Goal: Task Accomplishment & Management: Manage account settings

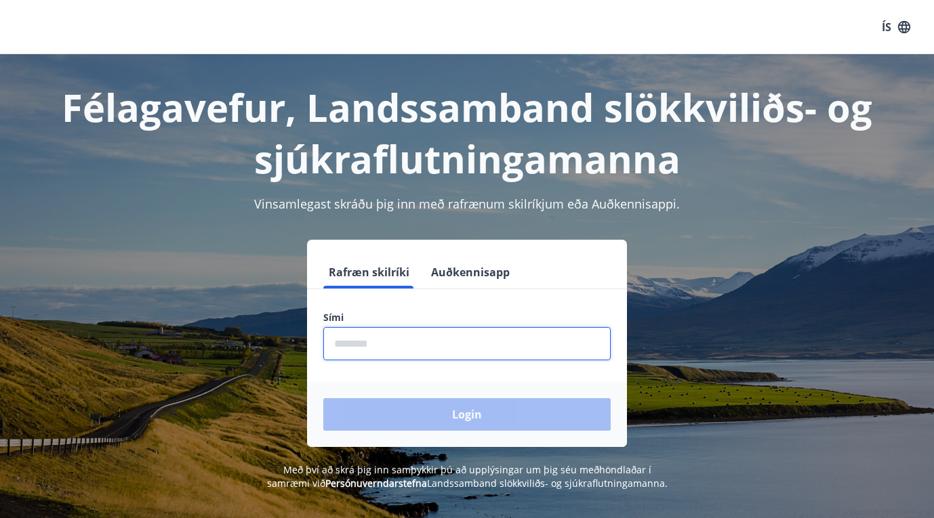
click at [382, 349] on input "phone" at bounding box center [466, 343] width 287 height 33
type input "********"
click at [467, 415] on button "Login" at bounding box center [466, 414] width 287 height 33
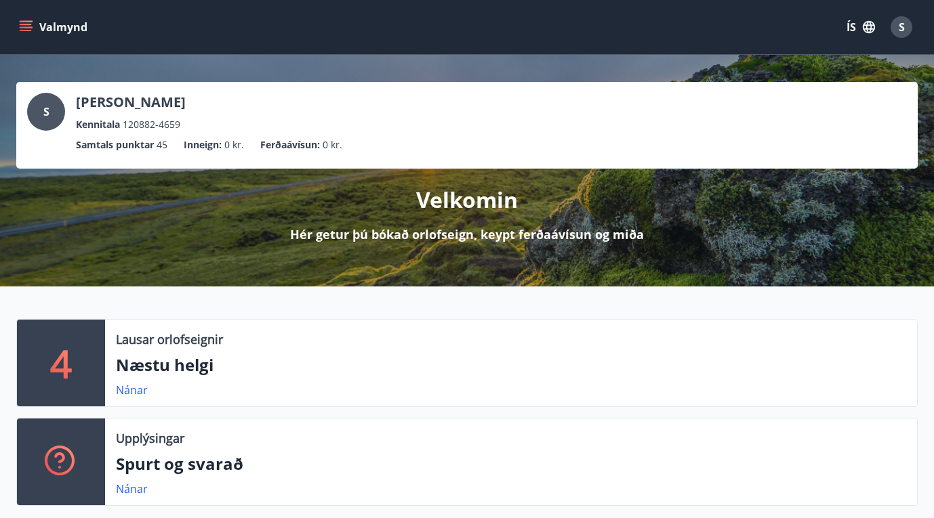
click at [28, 26] on icon "menu" at bounding box center [26, 27] width 14 height 14
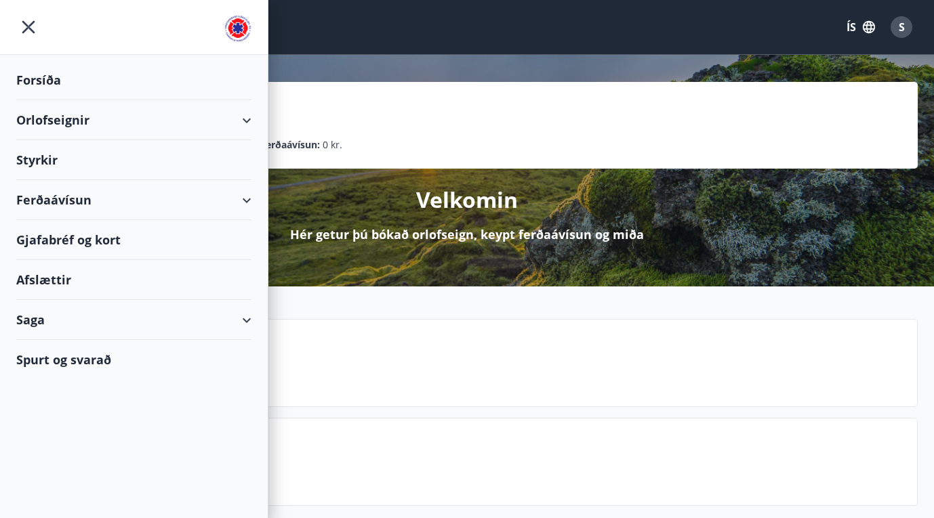
click at [45, 100] on div "Styrkir" at bounding box center [133, 80] width 235 height 40
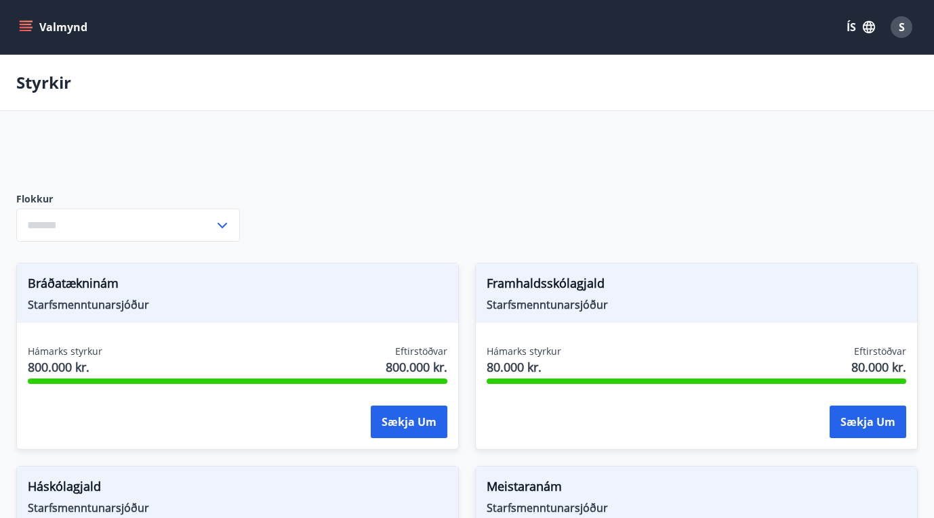
type input "***"
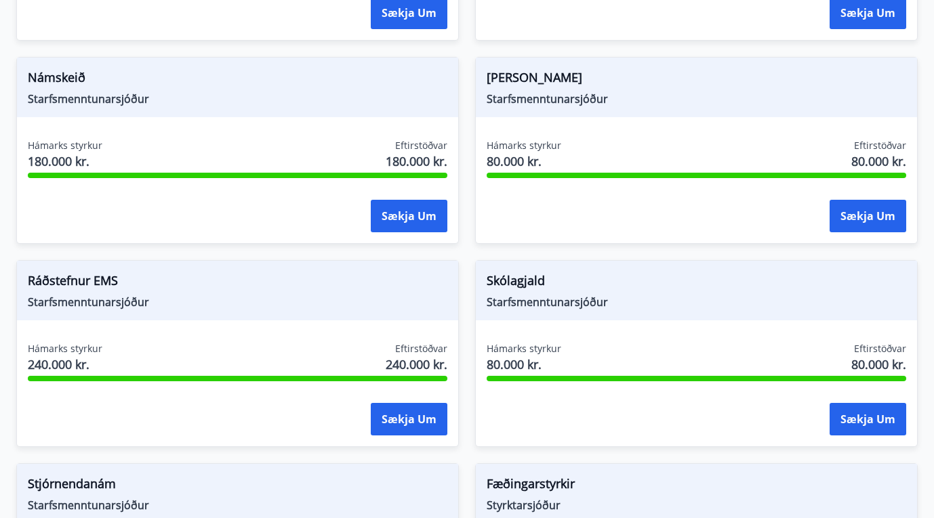
scroll to position [614, 0]
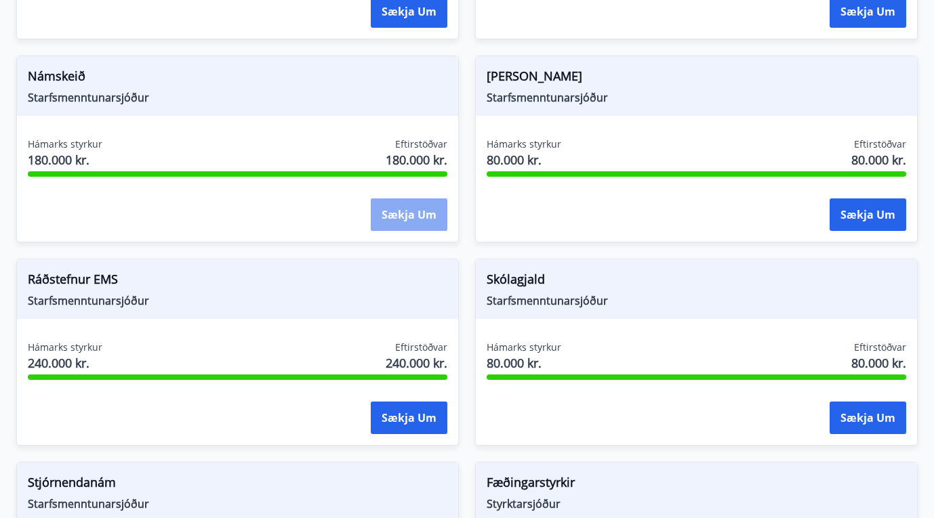
click at [394, 216] on button "Sækja um" at bounding box center [409, 215] width 77 height 33
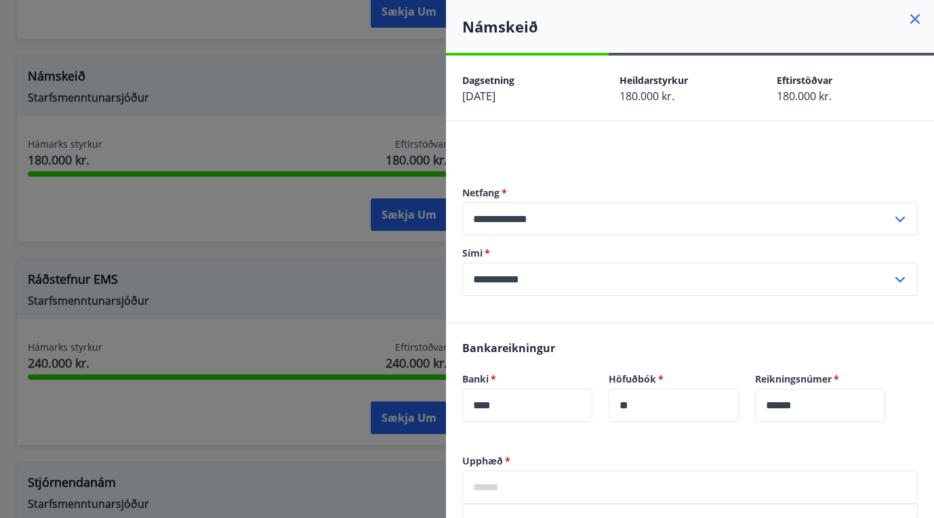
scroll to position [0, 0]
click at [914, 21] on icon at bounding box center [914, 18] width 9 height 9
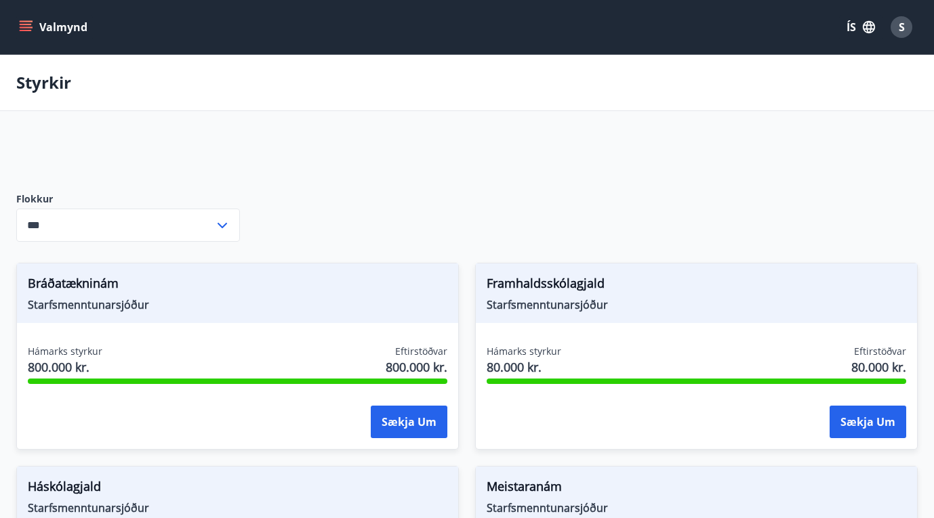
click at [25, 26] on icon "menu" at bounding box center [26, 27] width 14 height 14
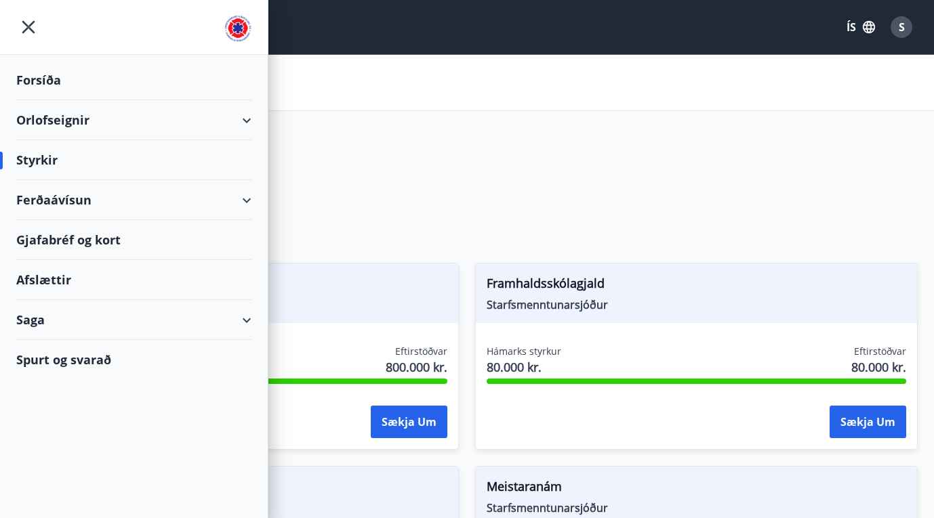
click at [240, 316] on div "Saga" at bounding box center [133, 320] width 235 height 40
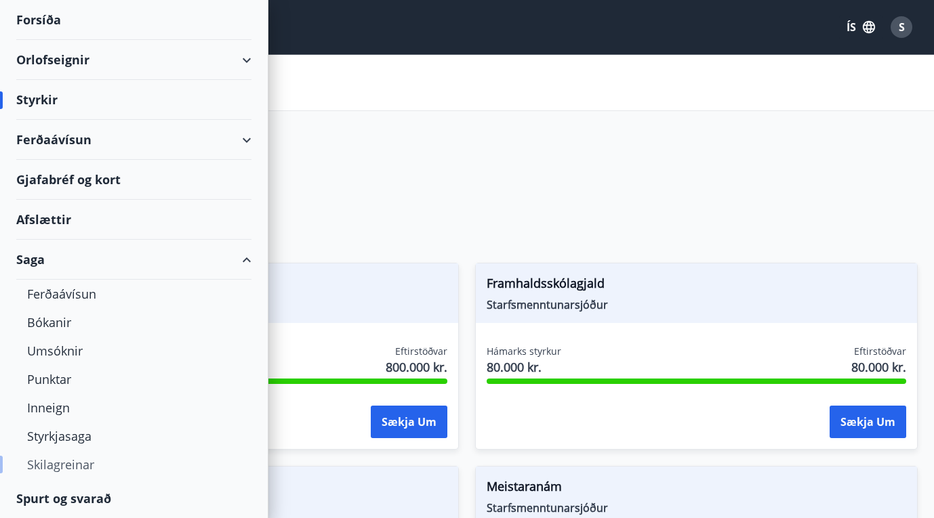
scroll to position [60, 0]
click at [62, 443] on div "Styrkjasaga" at bounding box center [133, 436] width 213 height 28
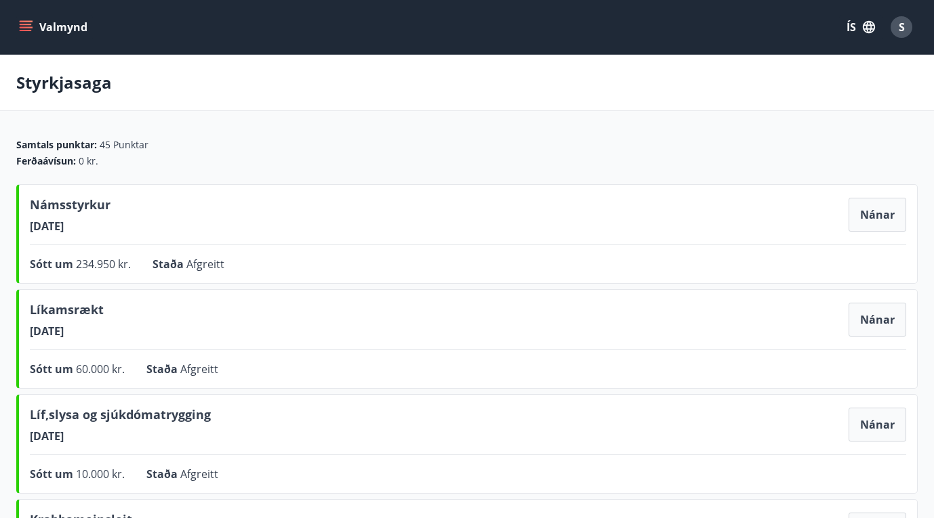
click at [27, 25] on icon "menu" at bounding box center [26, 24] width 12 height 1
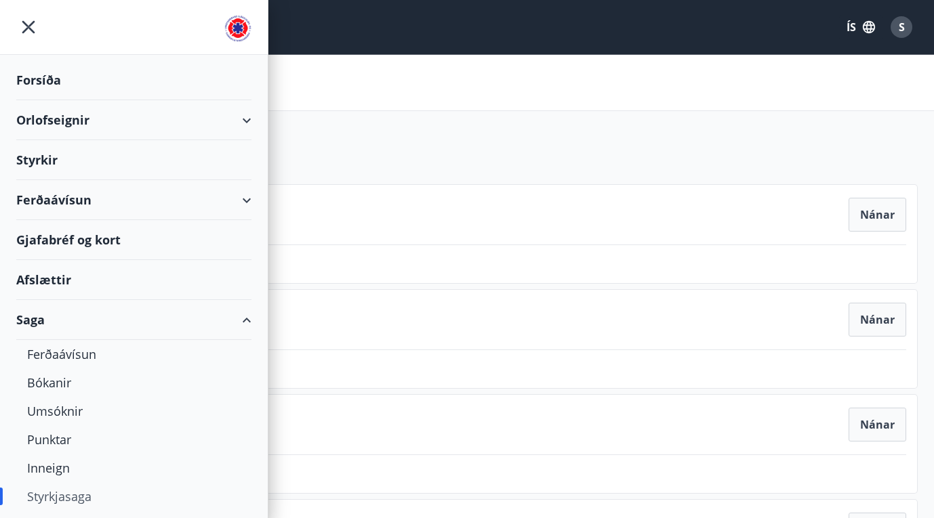
click at [233, 195] on div "Ferðaávísun" at bounding box center [133, 200] width 235 height 40
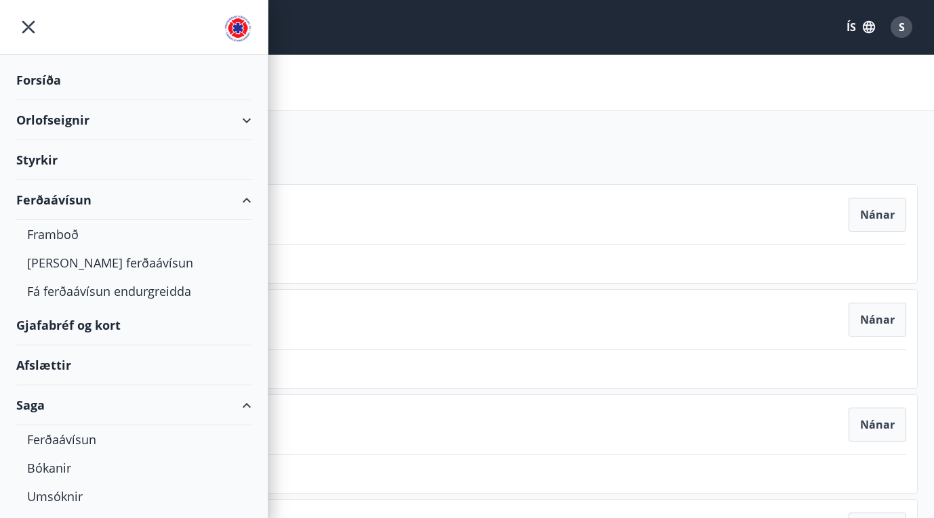
click at [233, 195] on div "Ferðaávísun" at bounding box center [133, 200] width 235 height 40
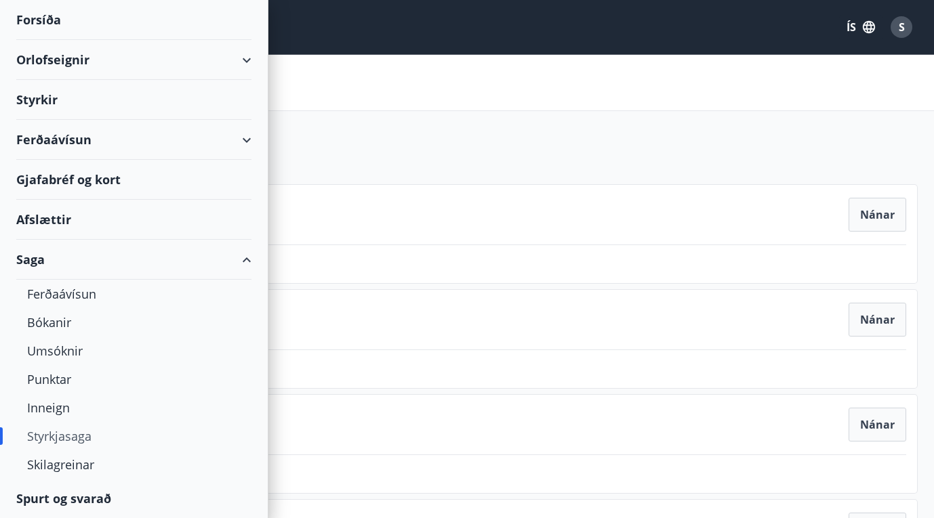
scroll to position [60, 0]
click at [58, 384] on div "Punktar" at bounding box center [133, 379] width 213 height 28
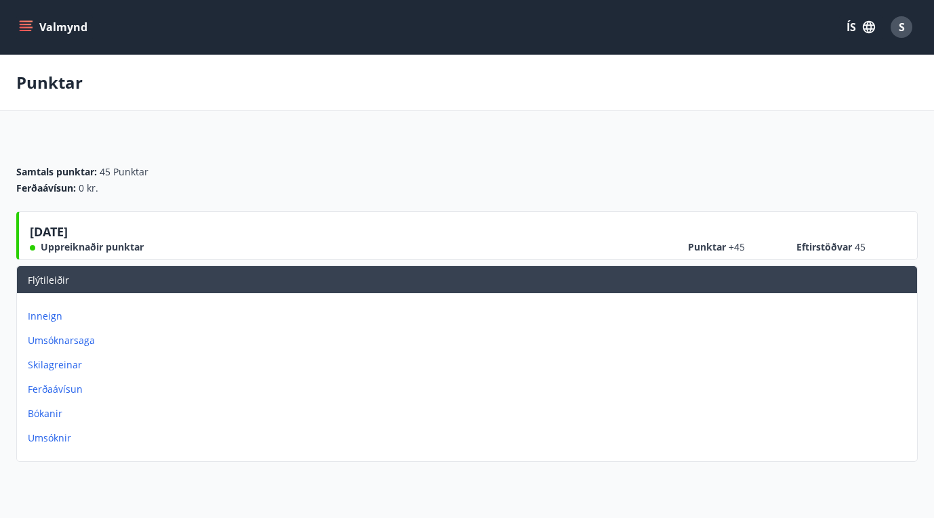
click at [112, 243] on span "Uppreiknaðir punktar" at bounding box center [92, 248] width 103 height 14
click at [900, 28] on span "S" at bounding box center [902, 27] width 6 height 15
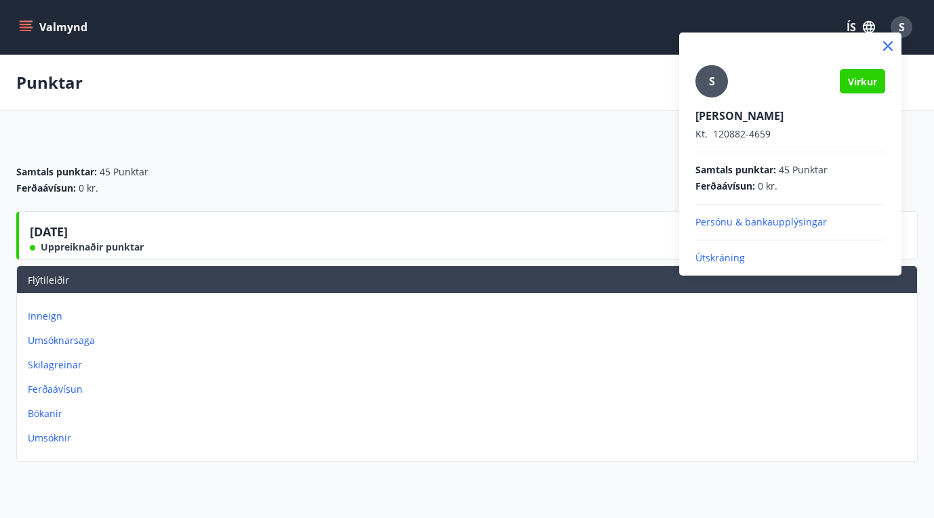
click at [732, 223] on p "Persónu & bankaupplýsingar" at bounding box center [790, 223] width 190 height 14
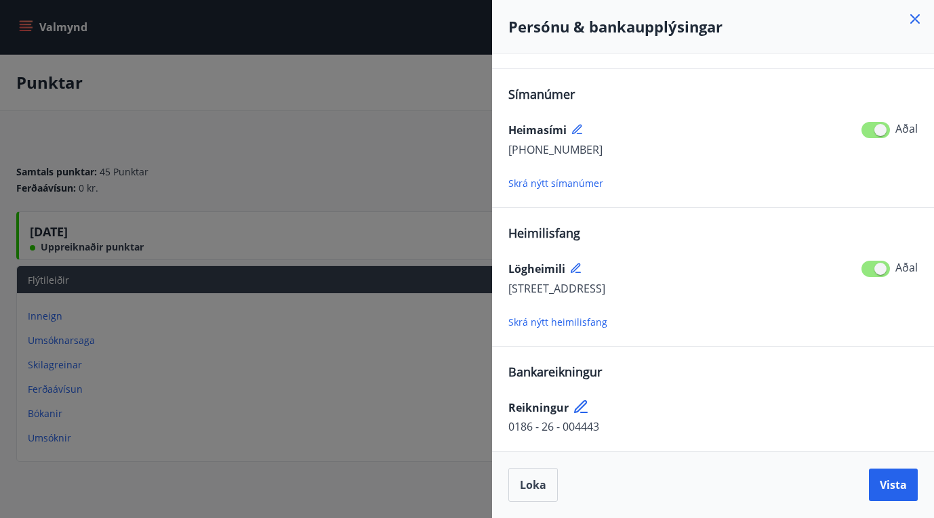
scroll to position [178, 0]
click at [384, 179] on div at bounding box center [467, 259] width 934 height 518
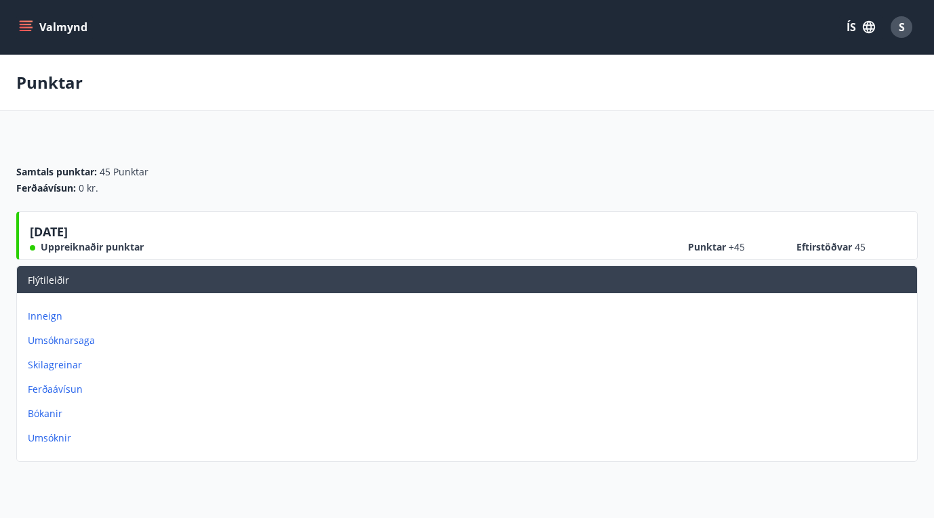
click at [906, 36] on div "S" at bounding box center [901, 27] width 22 height 22
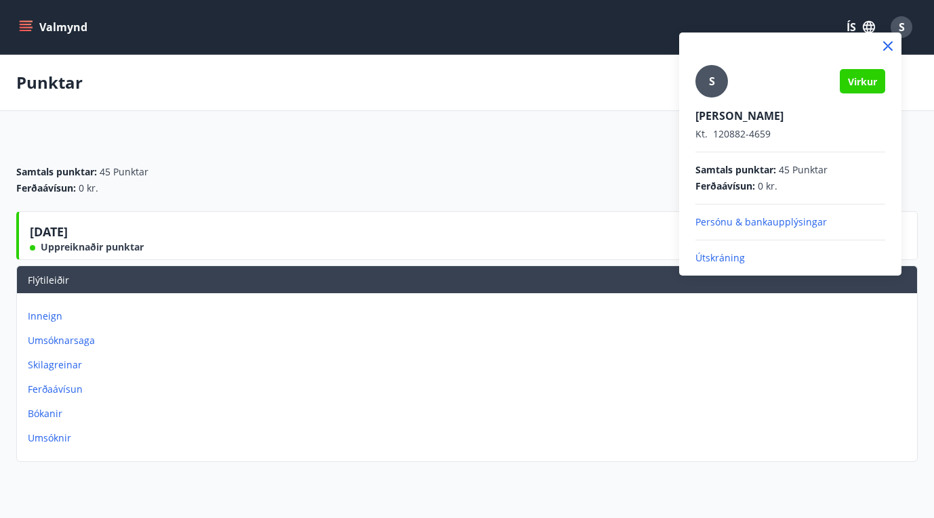
click at [735, 262] on p "Útskráning" at bounding box center [790, 258] width 190 height 14
